Goal: Information Seeking & Learning: Learn about a topic

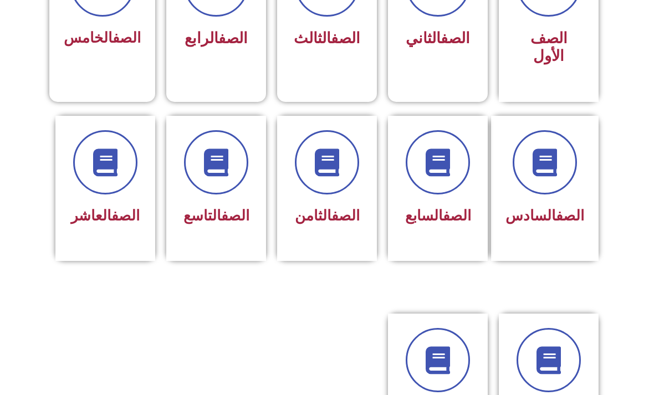
scroll to position [373, 0]
click at [347, 180] on span at bounding box center [327, 162] width 64 height 64
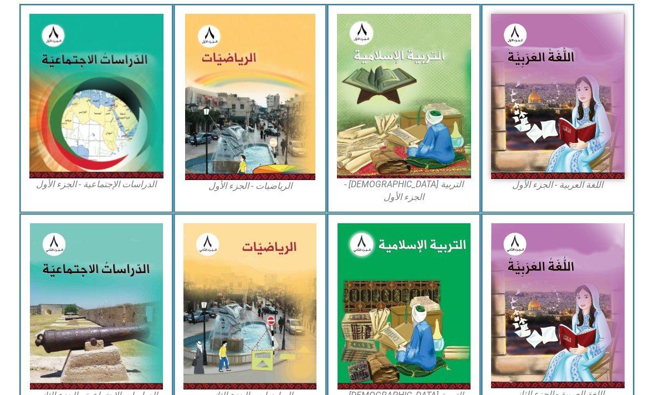
scroll to position [329, 0]
click at [428, 106] on img at bounding box center [404, 96] width 134 height 165
